Goal: Check status

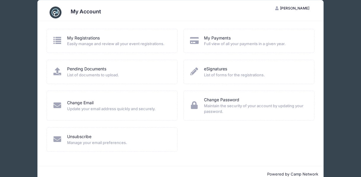
scroll to position [12, 0]
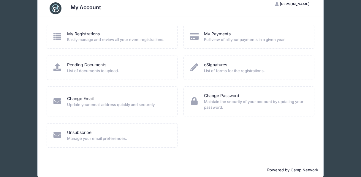
click at [97, 39] on span "Easily manage and review all your event registrations." at bounding box center [118, 40] width 102 height 6
click at [58, 38] on icon at bounding box center [58, 36] width 10 height 8
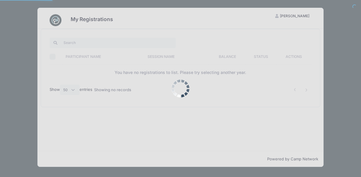
select select "50"
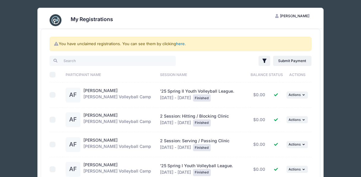
click at [183, 44] on link "here" at bounding box center [180, 43] width 9 height 5
